Goal: Information Seeking & Learning: Learn about a topic

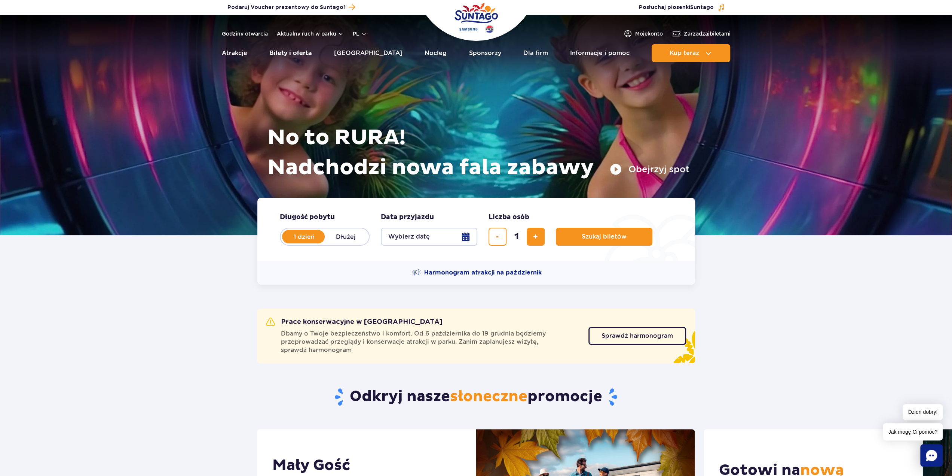
click at [303, 56] on link "Bilety i oferta" at bounding box center [290, 53] width 42 height 18
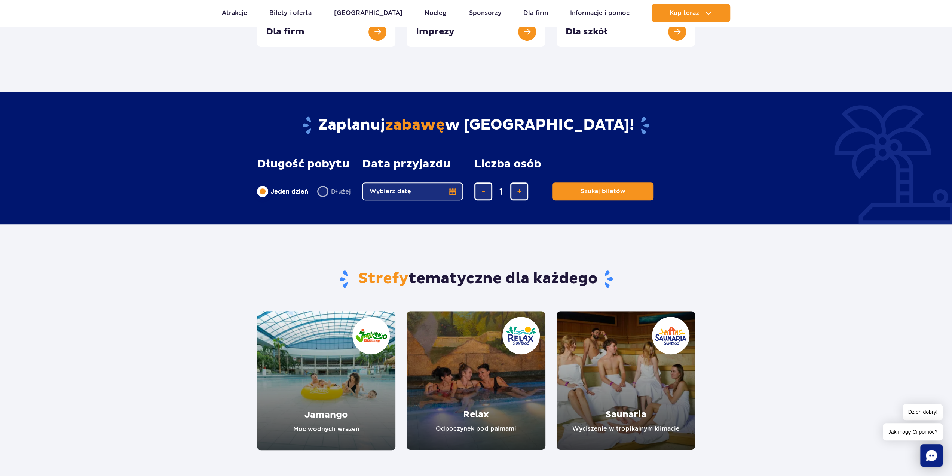
scroll to position [599, 0]
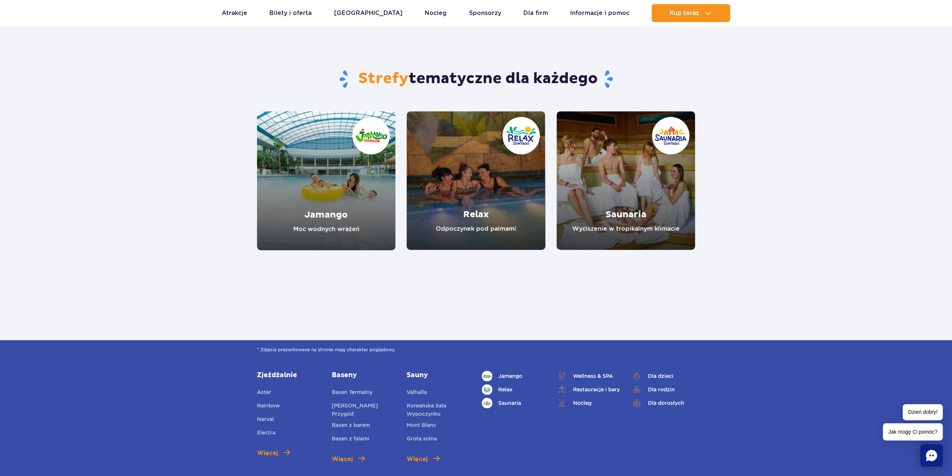
click at [477, 204] on link "Relax" at bounding box center [476, 180] width 138 height 138
click at [345, 185] on link "Jamango" at bounding box center [326, 180] width 138 height 139
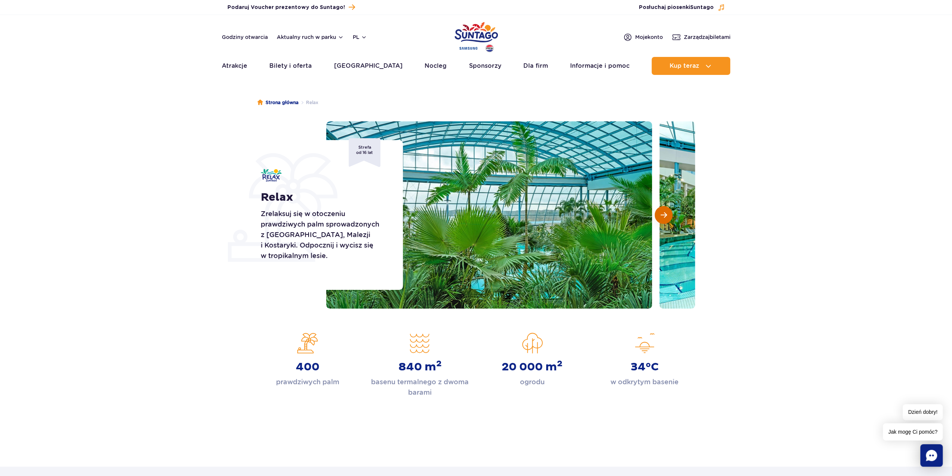
click at [669, 214] on button "Następny slajd" at bounding box center [664, 215] width 18 height 18
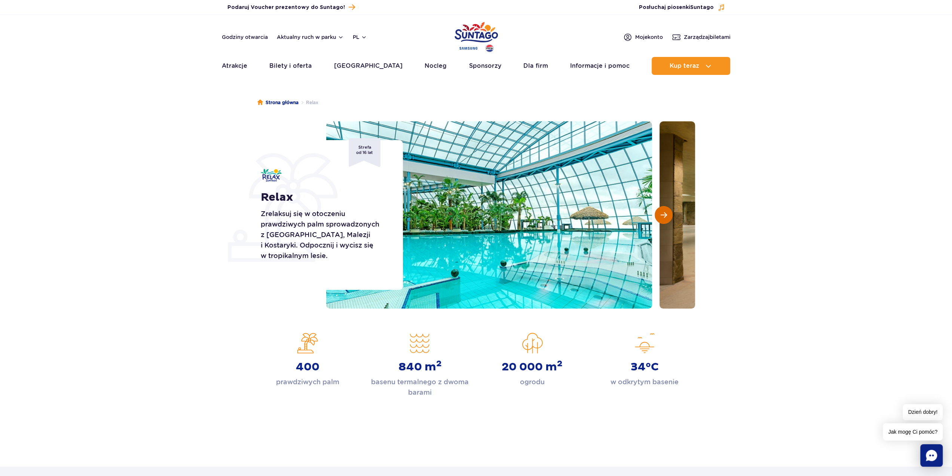
click at [669, 214] on button "Następny slajd" at bounding box center [664, 215] width 18 height 18
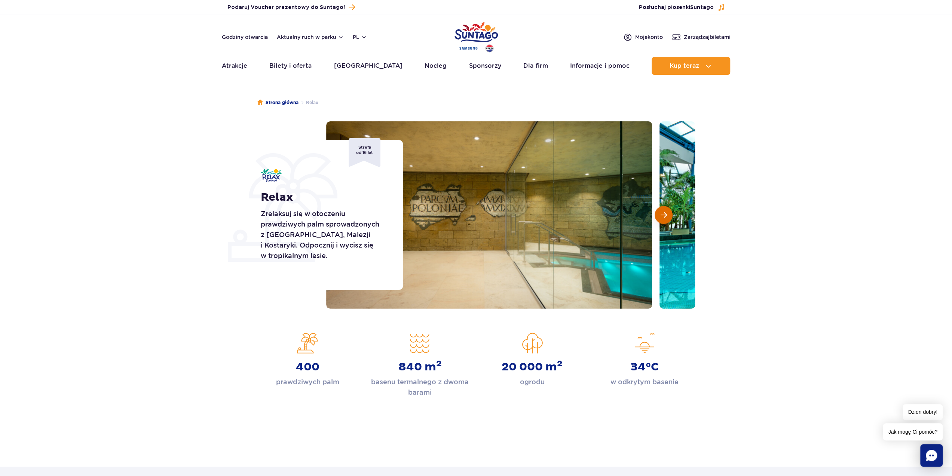
click at [669, 214] on button "Następny slajd" at bounding box center [664, 215] width 18 height 18
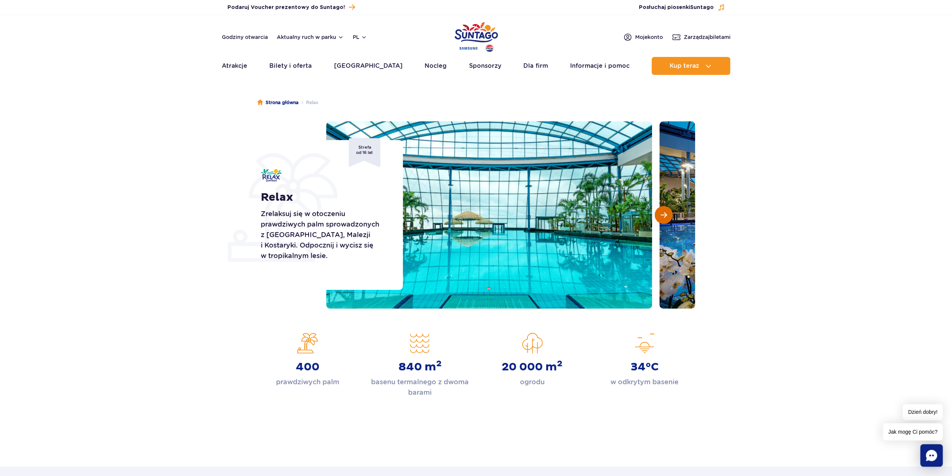
click at [669, 214] on button "Następny slajd" at bounding box center [664, 215] width 18 height 18
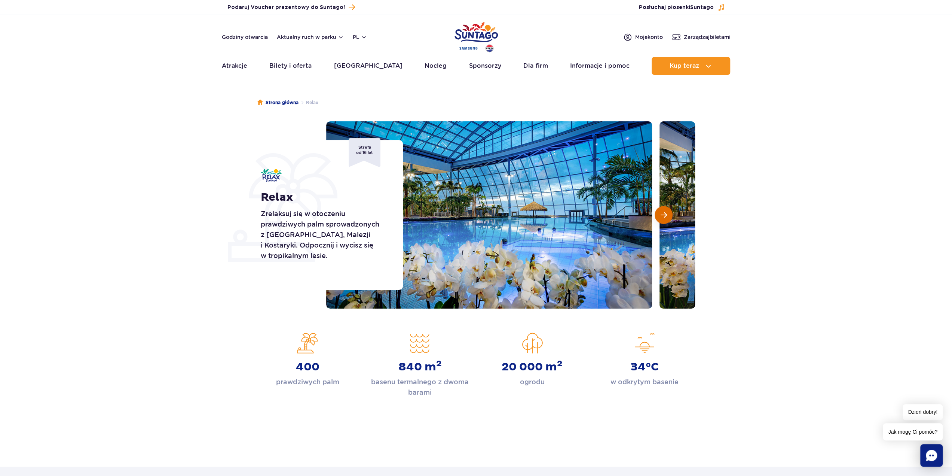
click at [669, 214] on button "Następny slajd" at bounding box center [664, 215] width 18 height 18
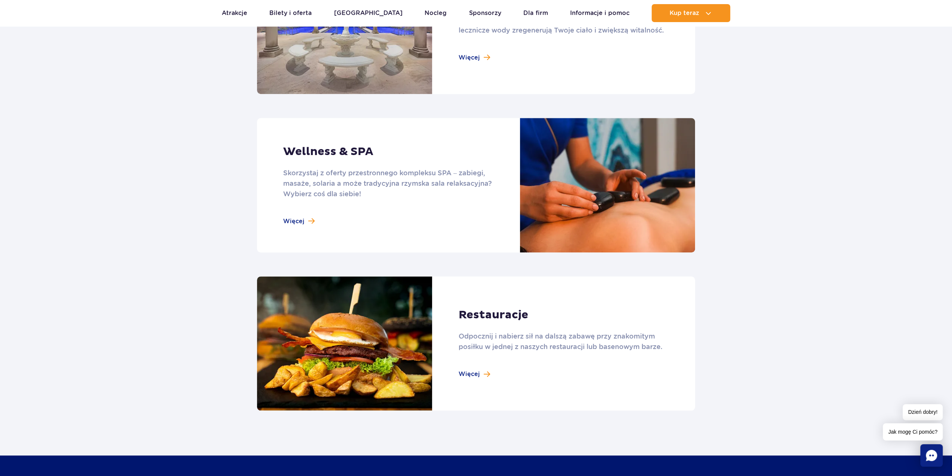
scroll to position [599, 0]
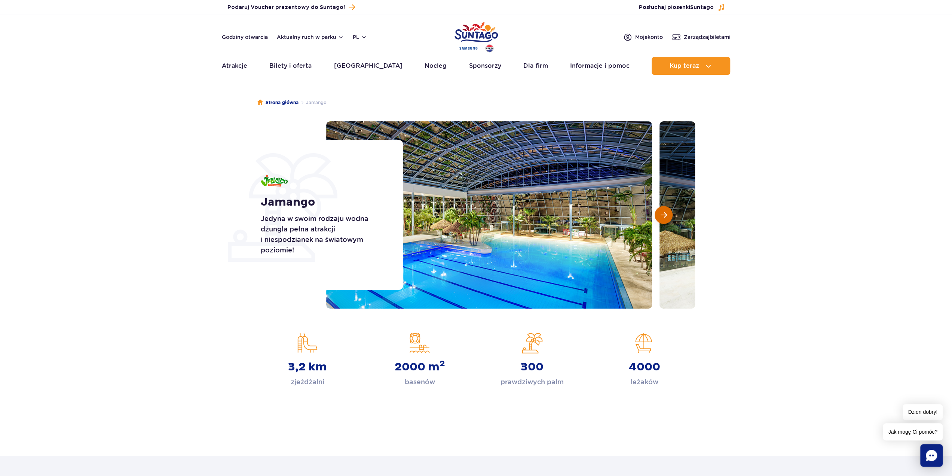
click at [664, 213] on span "Następny slajd" at bounding box center [664, 214] width 6 height 7
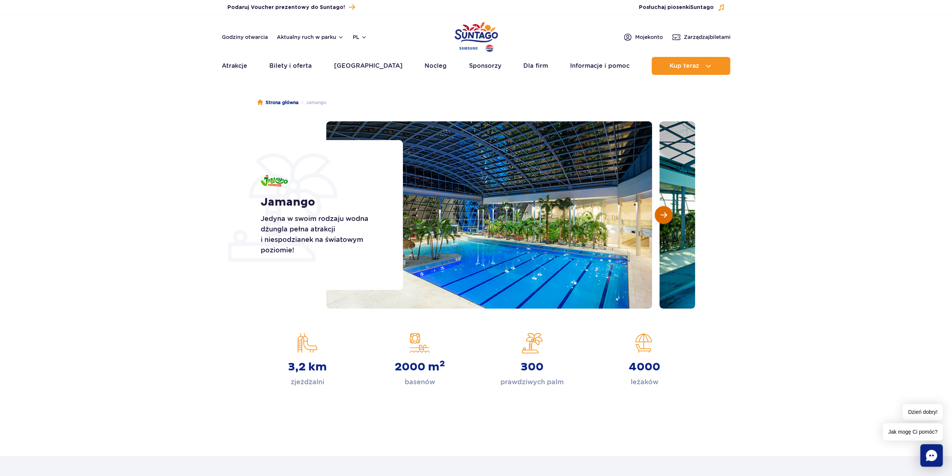
click at [664, 213] on span "Następny slajd" at bounding box center [664, 214] width 6 height 7
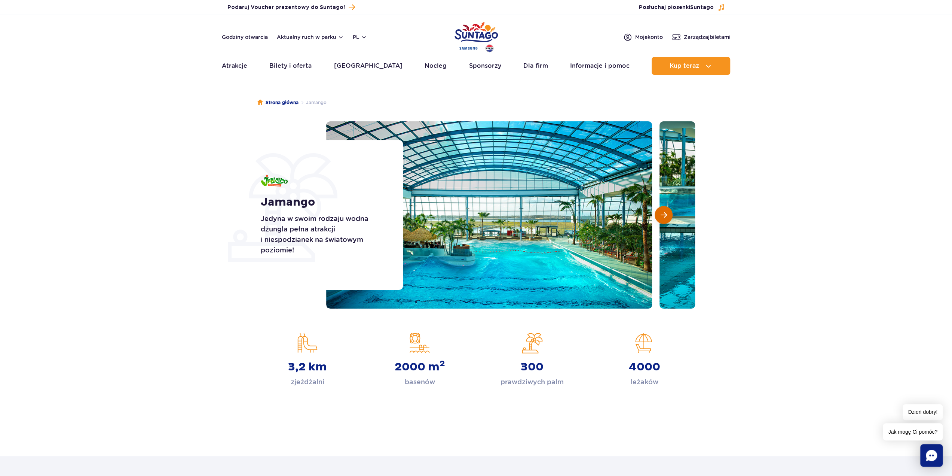
click at [664, 213] on span "Następny slajd" at bounding box center [664, 214] width 6 height 7
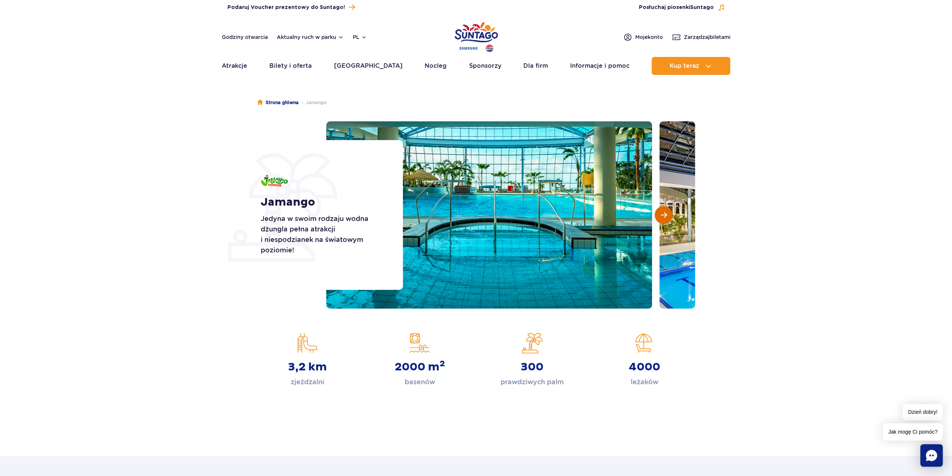
click at [664, 213] on span "Następny slajd" at bounding box center [664, 214] width 6 height 7
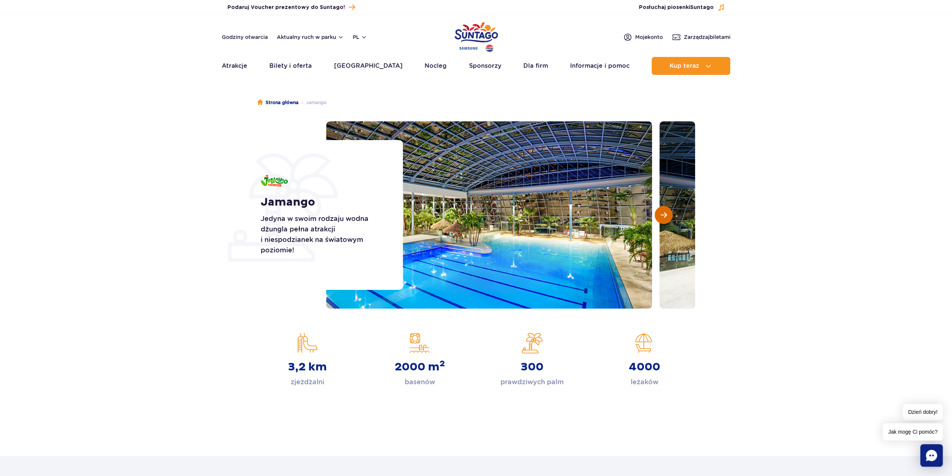
click at [664, 213] on span "Następny slajd" at bounding box center [664, 214] width 6 height 7
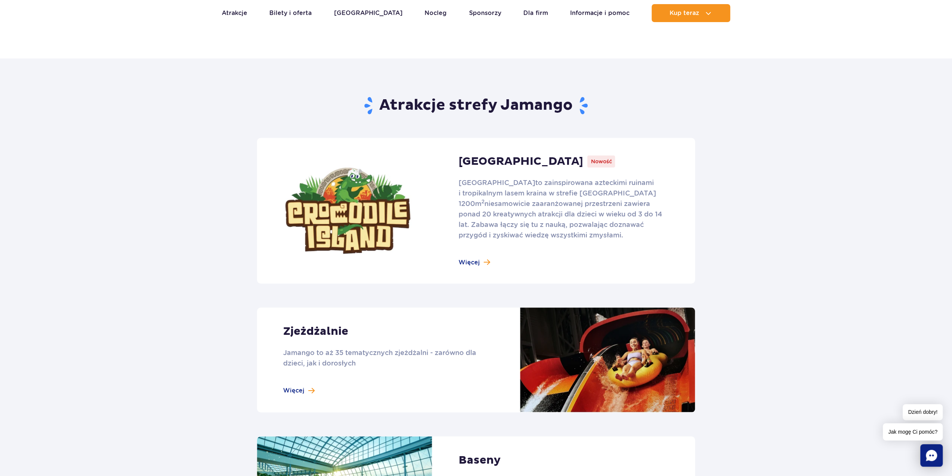
scroll to position [399, 0]
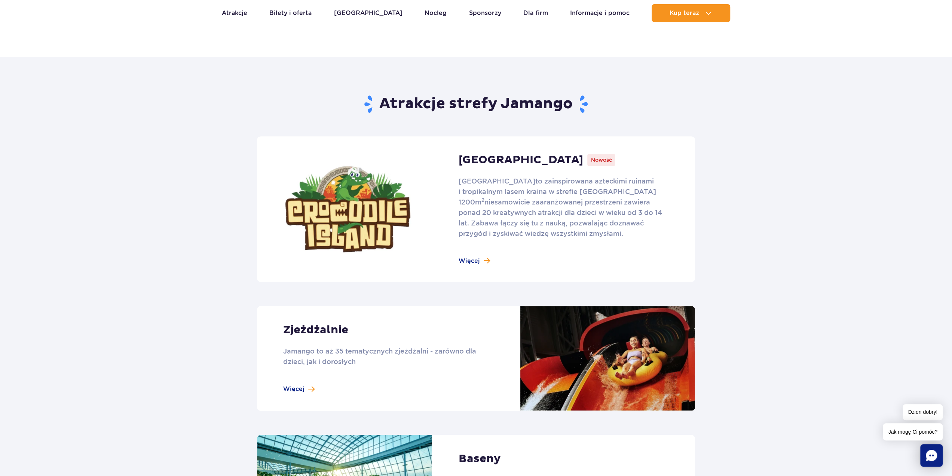
click at [486, 259] on link at bounding box center [476, 209] width 438 height 146
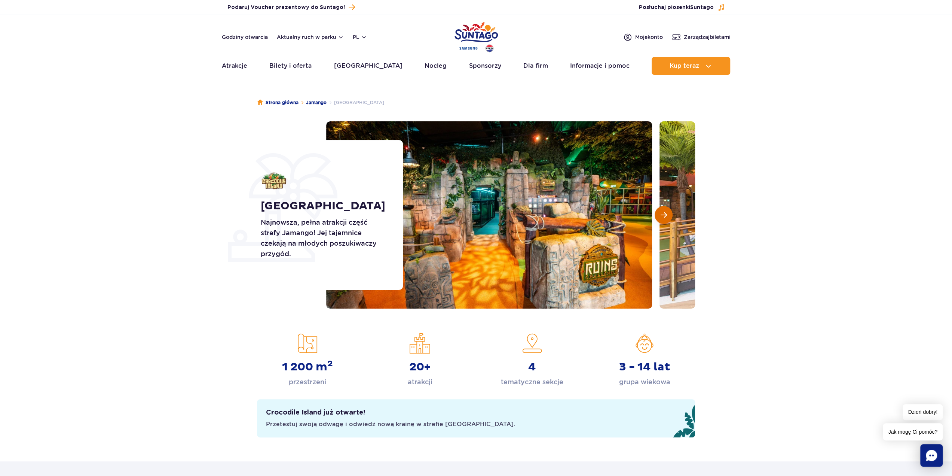
click at [661, 216] on span "Następny slajd" at bounding box center [664, 214] width 6 height 7
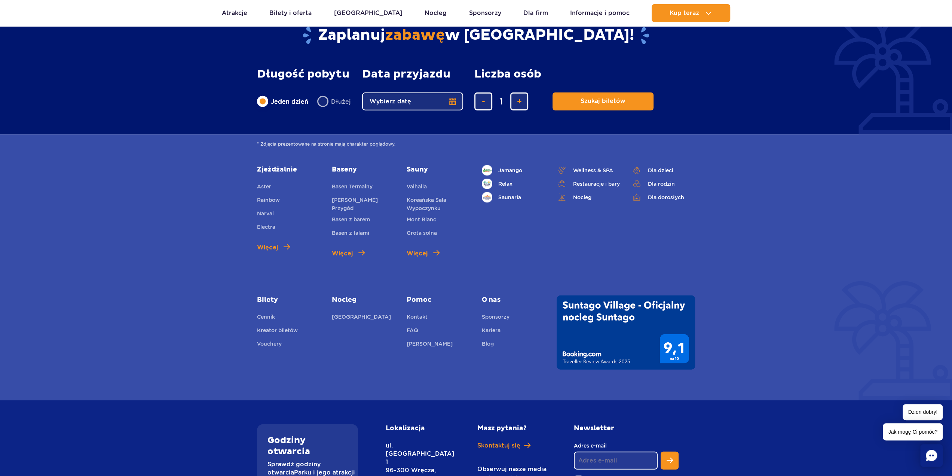
scroll to position [1925, 0]
